Goal: Use online tool/utility: Utilize a website feature to perform a specific function

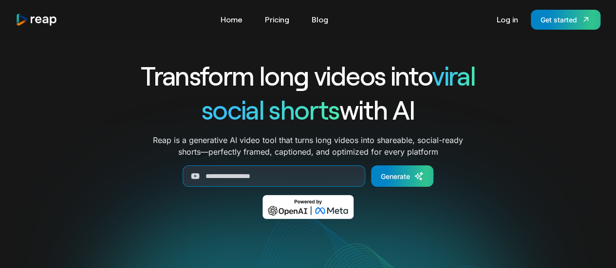
drag, startPoint x: 0, startPoint y: 0, endPoint x: 279, endPoint y: 178, distance: 331.2
click at [279, 178] on input "Generate Form" at bounding box center [274, 176] width 183 height 21
click at [275, 178] on input "Generate Form" at bounding box center [274, 176] width 183 height 21
paste input "**********"
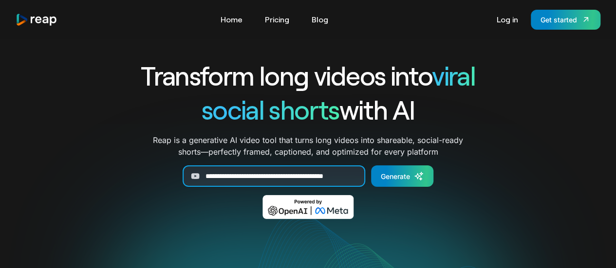
scroll to position [0, 28]
type input "**********"
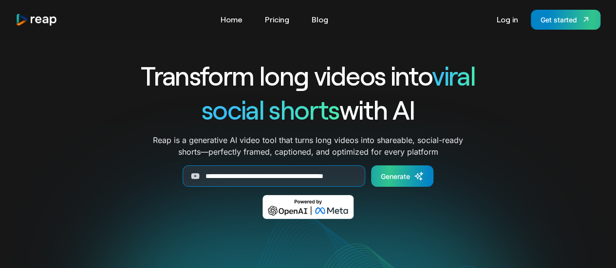
click at [390, 174] on div "Generate" at bounding box center [395, 176] width 29 height 10
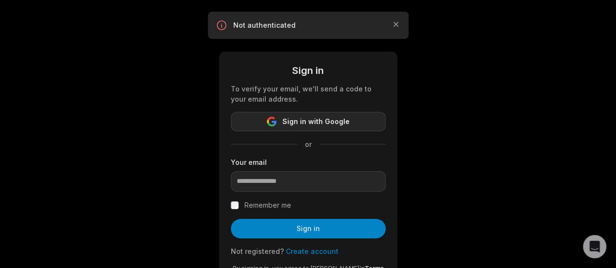
click at [336, 122] on span "Sign in with Google" at bounding box center [316, 122] width 67 height 12
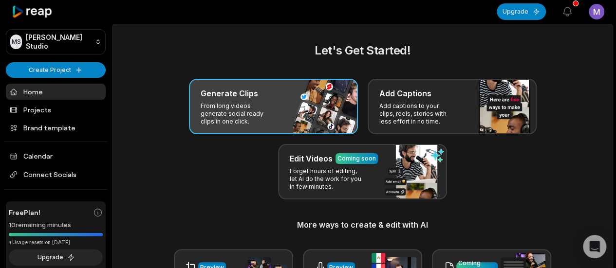
click at [258, 114] on p "From long videos generate social ready clips in one click." at bounding box center [239, 113] width 76 height 23
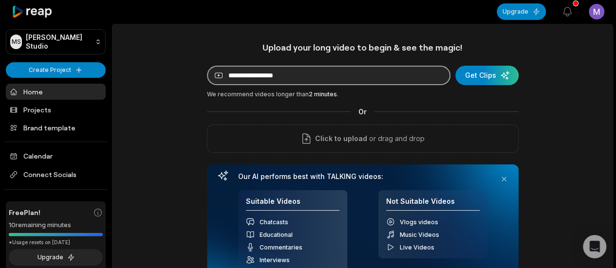
click at [266, 72] on input at bounding box center [329, 75] width 244 height 19
paste input "**********"
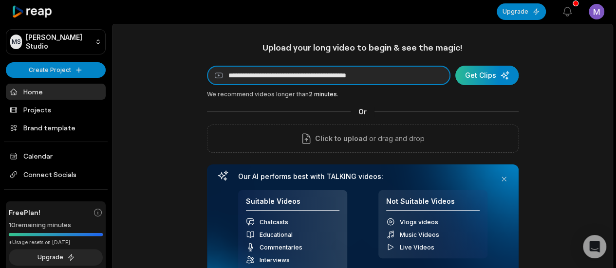
type input "**********"
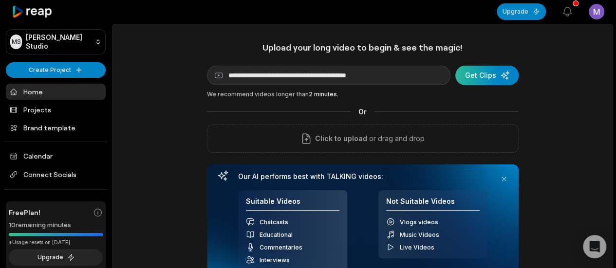
click at [473, 69] on div "submit" at bounding box center [486, 75] width 63 height 19
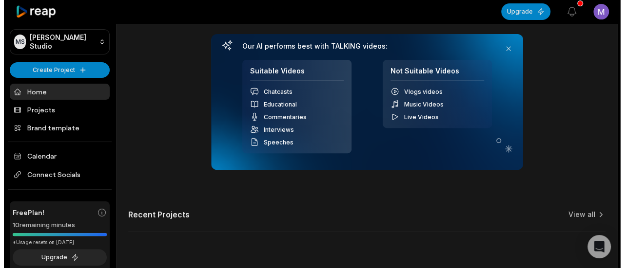
scroll to position [146, 0]
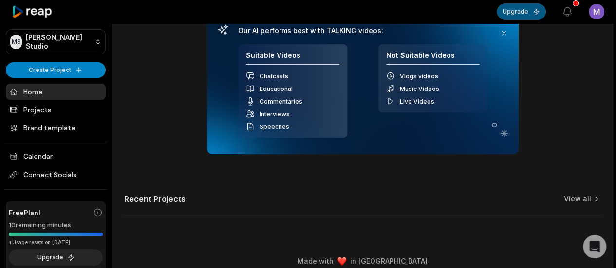
click at [526, 11] on button "Upgrade" at bounding box center [521, 11] width 49 height 17
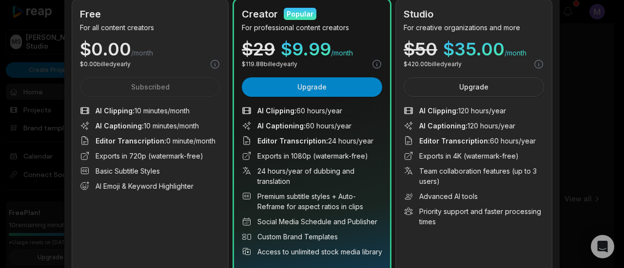
scroll to position [97, 0]
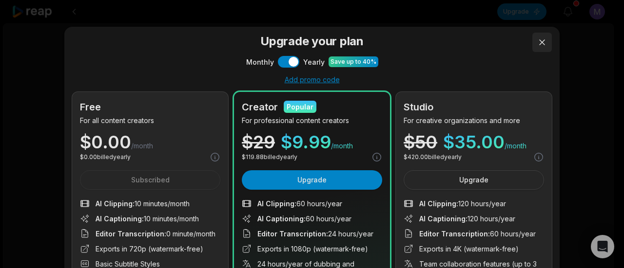
click at [538, 42] on button at bounding box center [541, 42] width 19 height 19
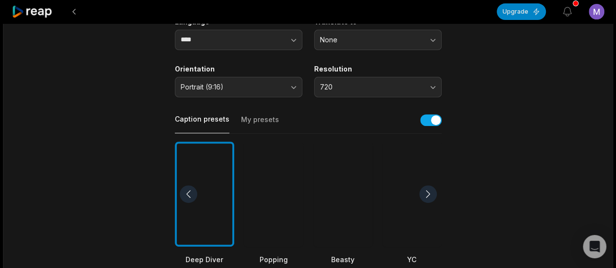
scroll to position [244, 0]
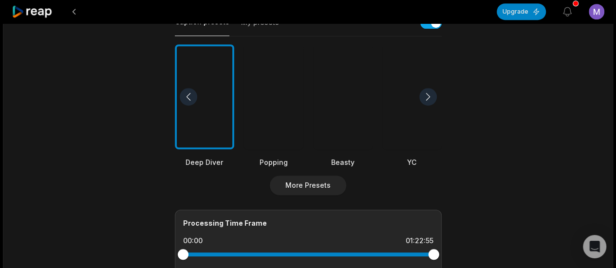
click at [229, 99] on div at bounding box center [204, 97] width 59 height 106
click at [320, 184] on button "More Presets" at bounding box center [308, 185] width 76 height 19
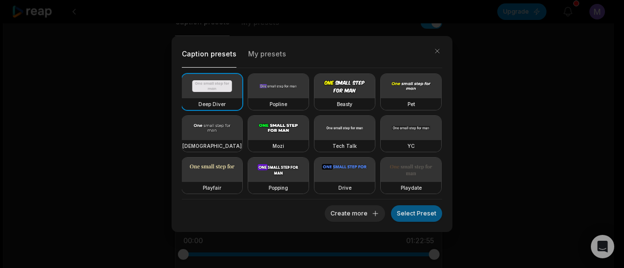
click at [428, 213] on button "Select Preset" at bounding box center [416, 214] width 51 height 17
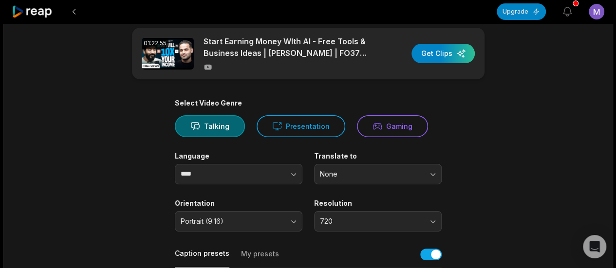
scroll to position [0, 0]
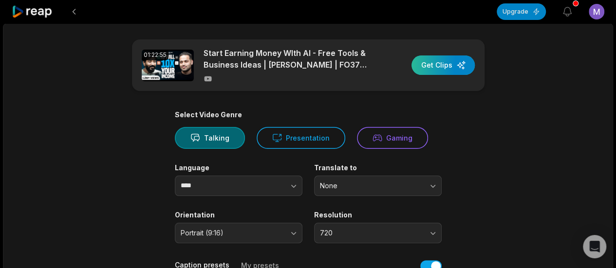
click at [452, 58] on div "button" at bounding box center [443, 65] width 63 height 19
click at [441, 61] on div "button" at bounding box center [443, 65] width 63 height 19
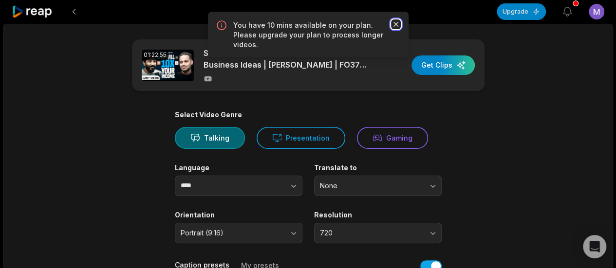
click at [398, 22] on icon "button" at bounding box center [395, 24] width 5 height 5
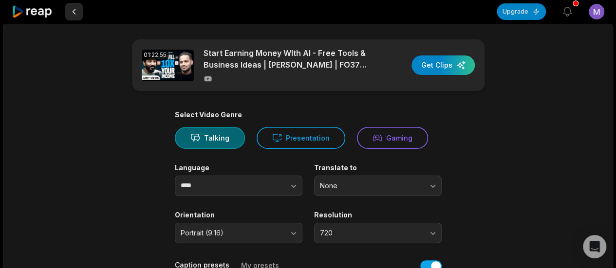
click at [79, 11] on button at bounding box center [74, 12] width 18 height 18
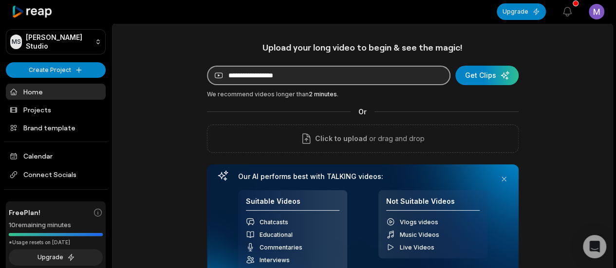
click at [335, 69] on input at bounding box center [329, 75] width 244 height 19
paste input "**********"
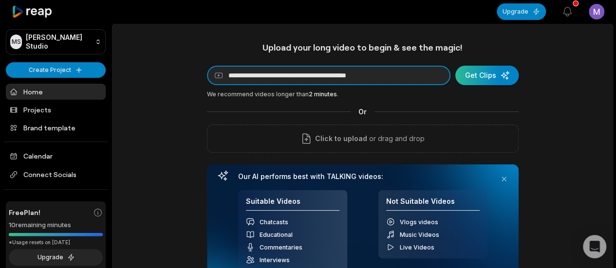
type input "**********"
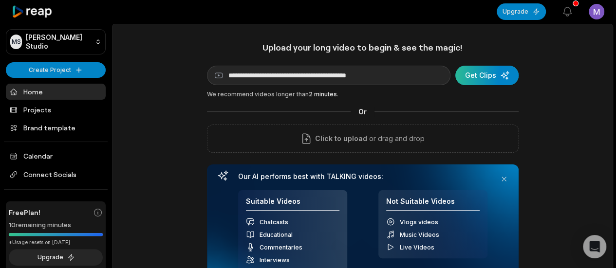
click at [497, 73] on div "submit" at bounding box center [486, 75] width 63 height 19
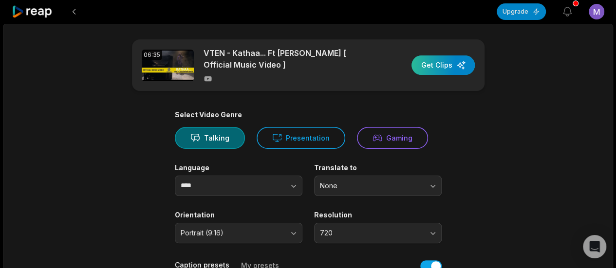
click at [451, 63] on div "button" at bounding box center [443, 65] width 63 height 19
